Goal: Information Seeking & Learning: Learn about a topic

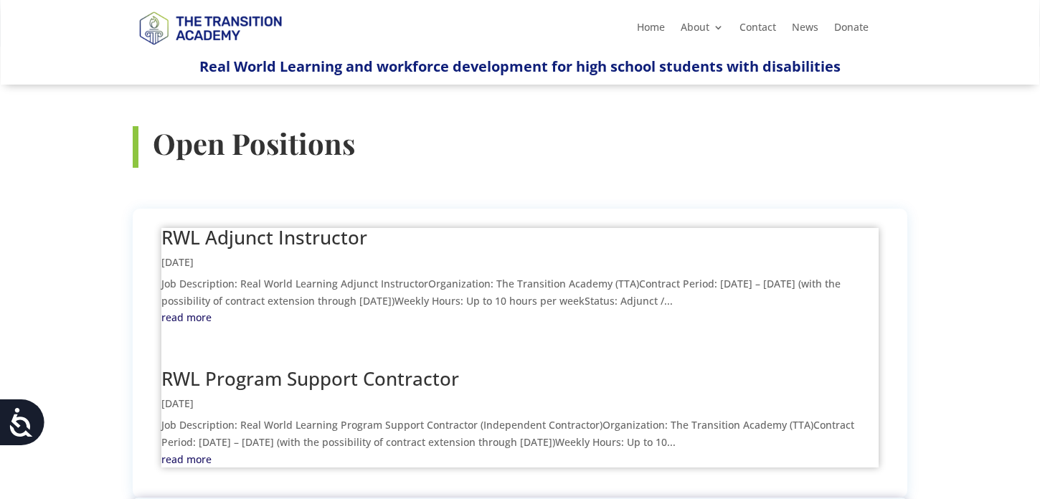
scroll to position [506, 0]
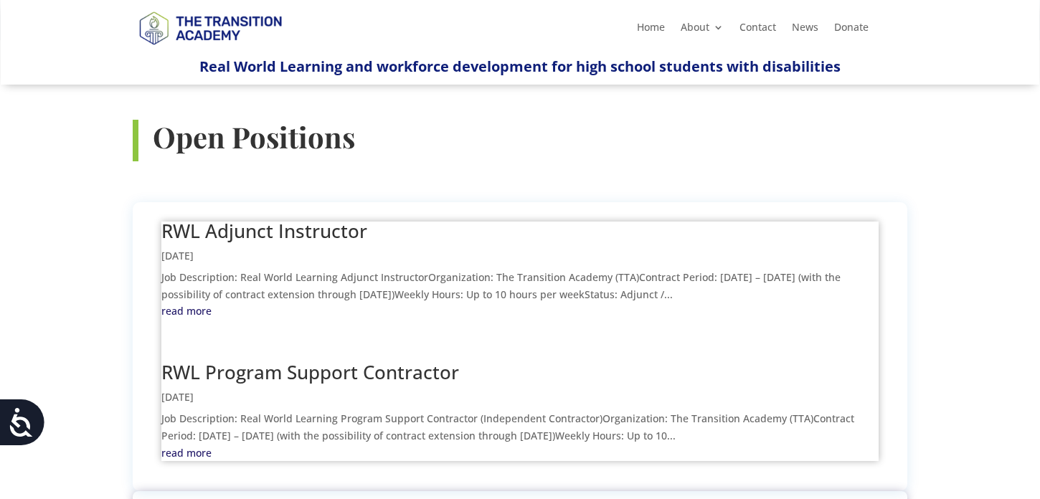
click at [293, 218] on link "RWL Adjunct Instructor" at bounding box center [264, 231] width 206 height 26
click at [255, 359] on link "RWL Program Support Contractor" at bounding box center [310, 372] width 298 height 26
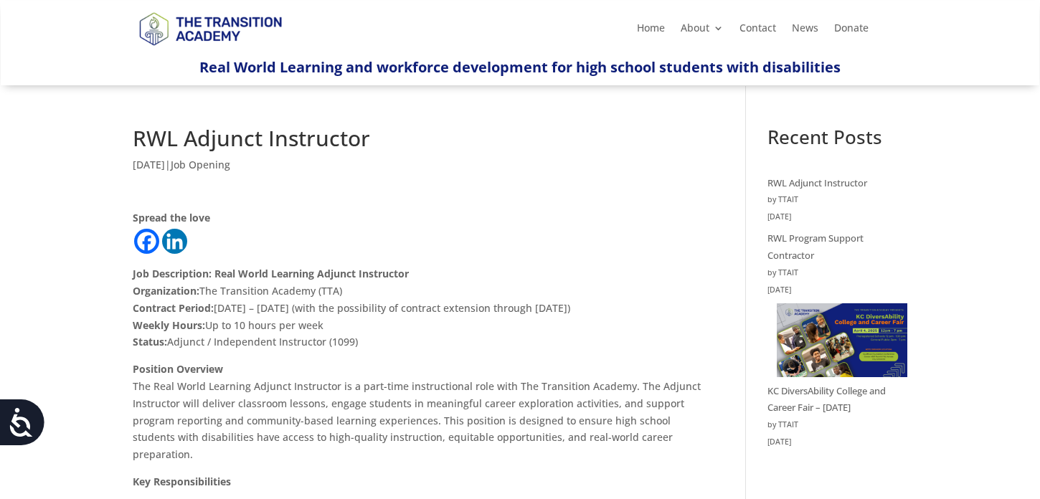
click at [233, 138] on h1 "RWL Adjunct Instructor" at bounding box center [418, 142] width 570 height 29
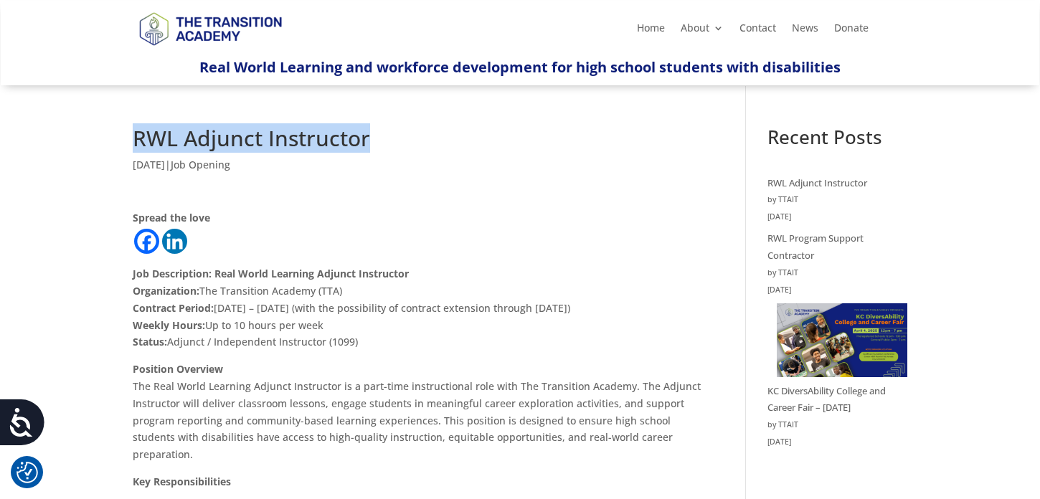
click at [233, 138] on h1 "RWL Adjunct Instructor" at bounding box center [418, 142] width 570 height 29
copy div "RWL Adjunct Instructor"
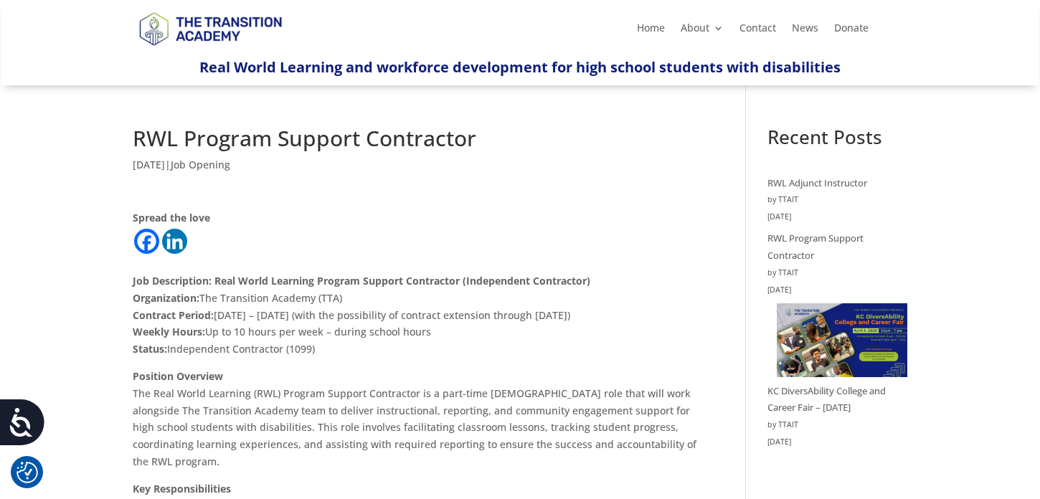
click at [265, 128] on h1 "RWL Program Support Contractor" at bounding box center [418, 142] width 570 height 29
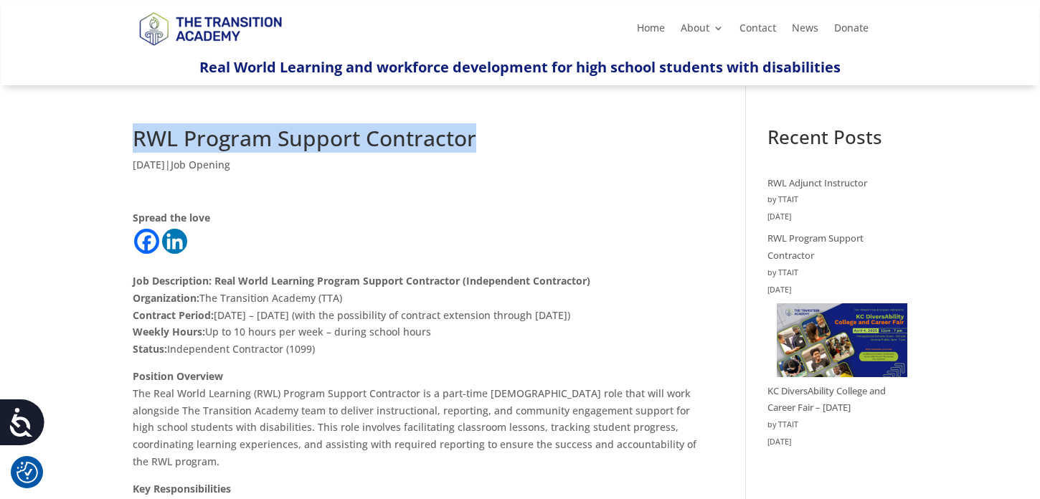
click at [265, 128] on h1 "RWL Program Support Contractor" at bounding box center [418, 142] width 570 height 29
copy div "RWL Program Support Contractor"
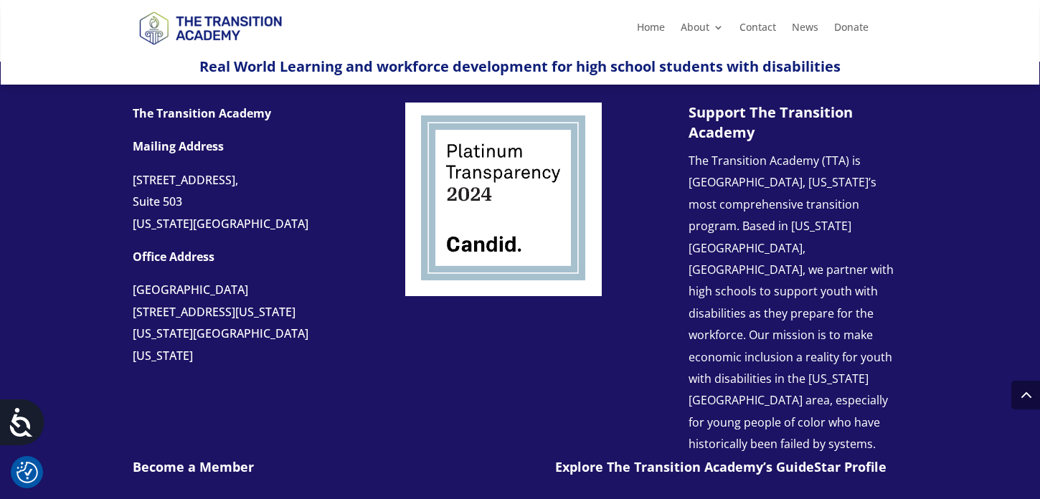
scroll to position [1494, 0]
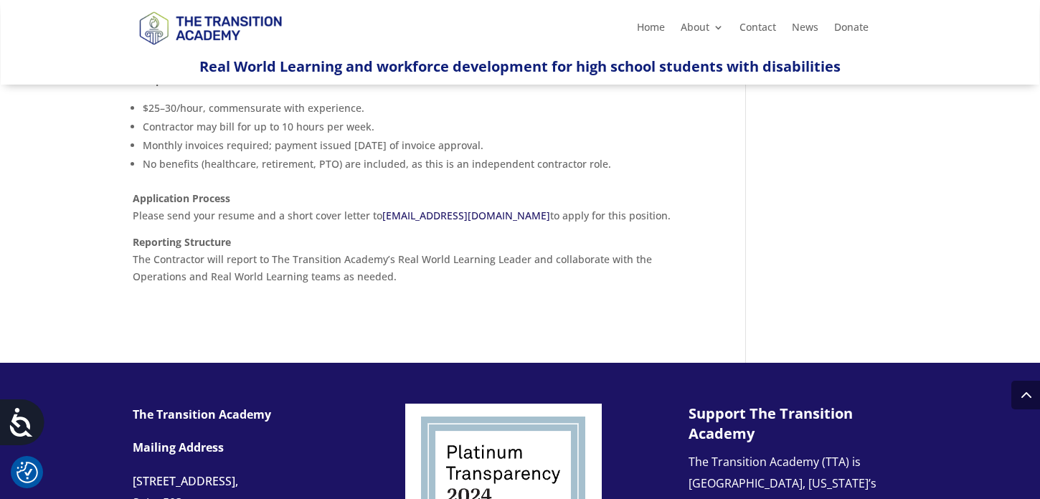
scroll to position [1036, 0]
